Goal: Transaction & Acquisition: Book appointment/travel/reservation

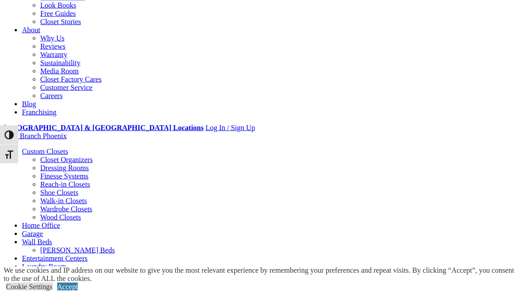
scroll to position [200, 0]
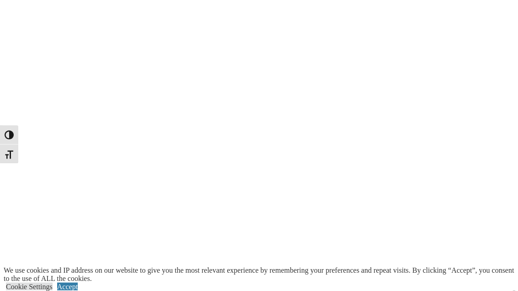
scroll to position [1122, 0]
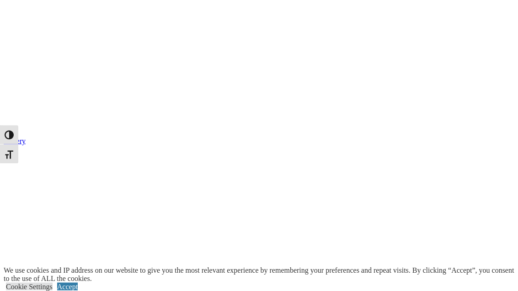
scroll to position [1412, 0]
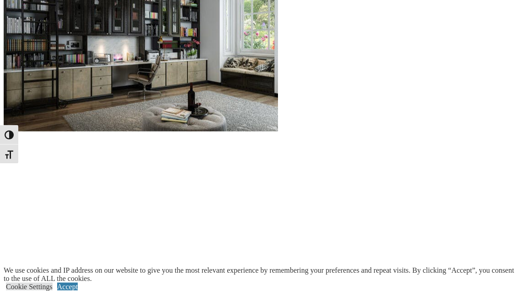
scroll to position [918, 0]
